Goal: Task Accomplishment & Management: Use online tool/utility

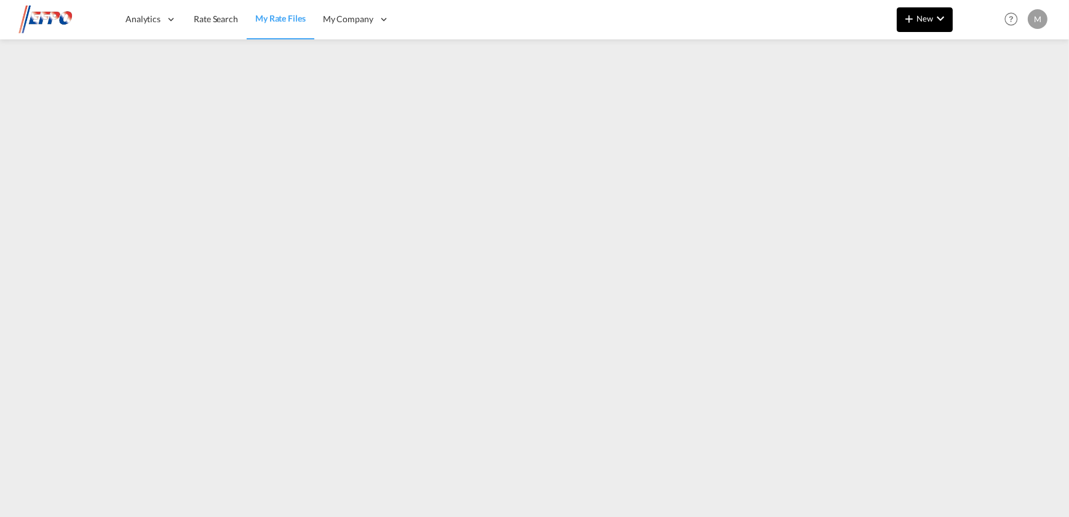
click at [927, 22] on span "New" at bounding box center [924, 19] width 46 height 10
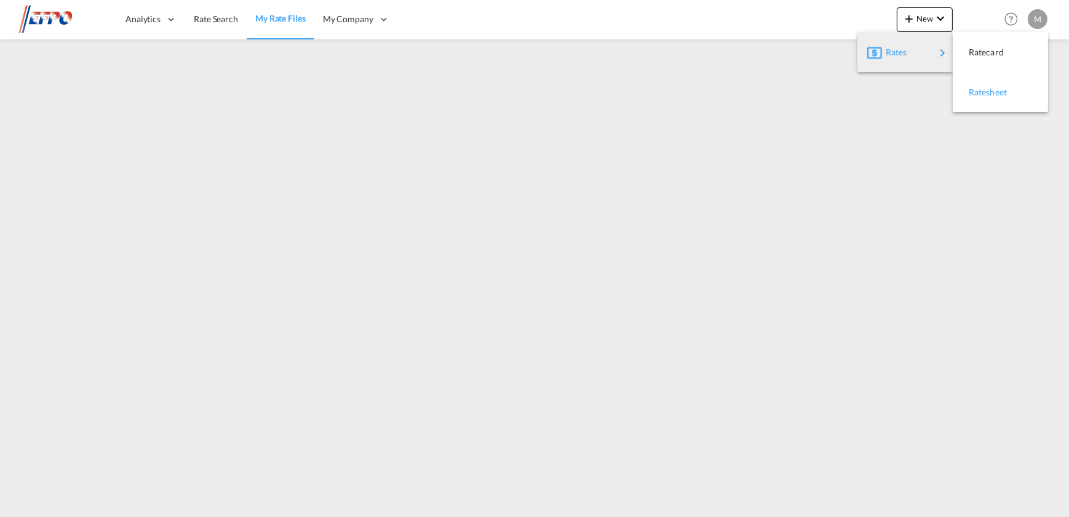
click at [976, 90] on span "Ratesheet" at bounding box center [975, 92] width 14 height 25
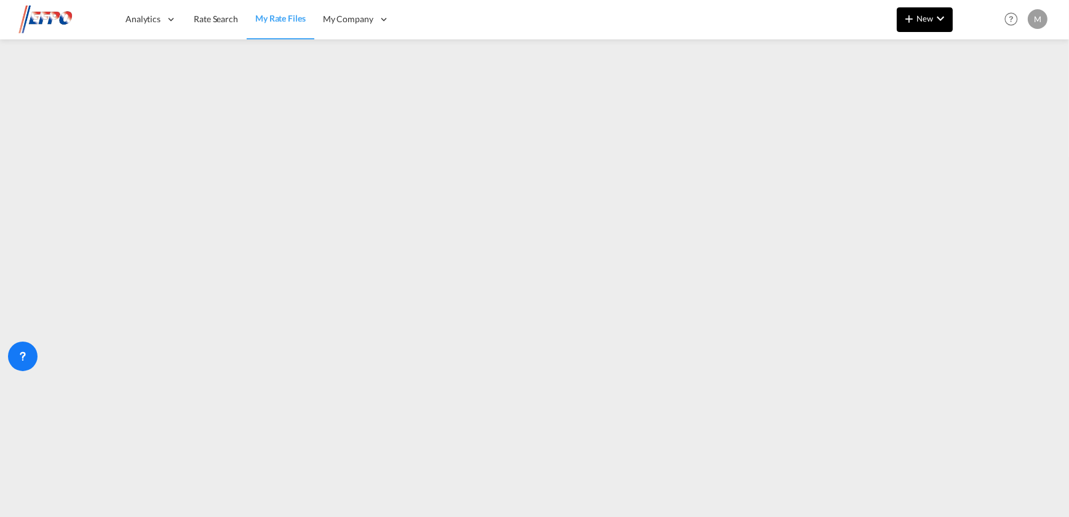
click at [931, 30] on button "New" at bounding box center [924, 19] width 56 height 25
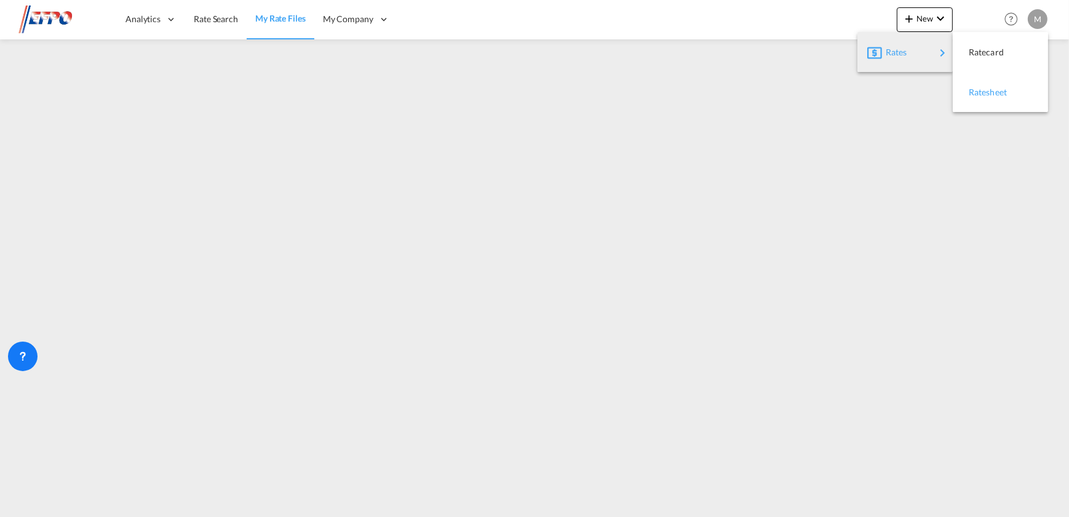
click at [979, 88] on span "Ratesheet" at bounding box center [975, 92] width 14 height 25
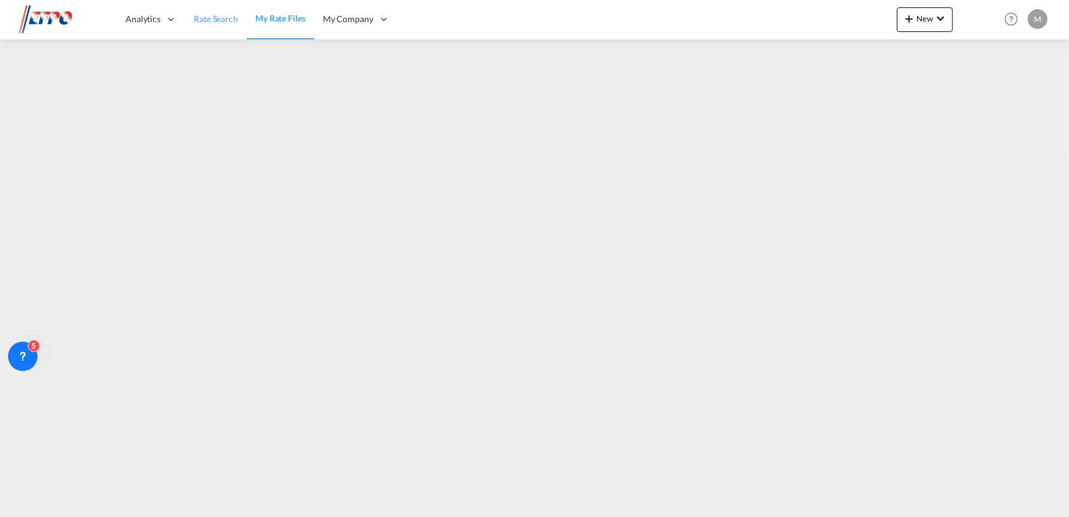
click at [219, 26] on link "Rate Search" at bounding box center [215, 19] width 61 height 40
